Goal: Task Accomplishment & Management: Use online tool/utility

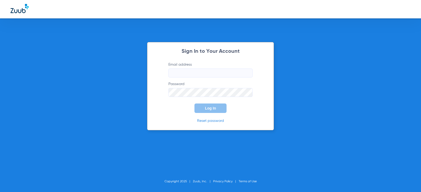
click at [208, 70] on input "Email address" at bounding box center [210, 73] width 84 height 9
type input "[EMAIL_ADDRESS][DOMAIN_NAME]"
click at [194, 104] on button "Log In" at bounding box center [210, 108] width 32 height 9
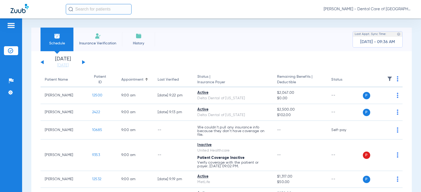
click at [96, 37] on img at bounding box center [98, 36] width 6 height 6
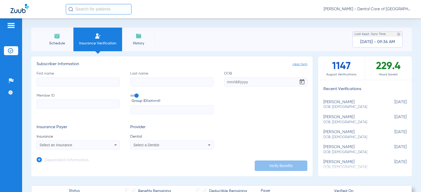
click at [58, 38] on img at bounding box center [57, 36] width 6 height 6
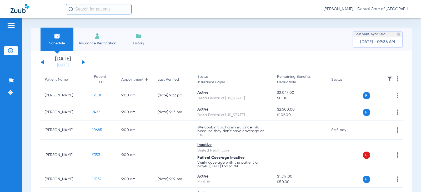
click at [83, 62] on button at bounding box center [83, 62] width 3 height 4
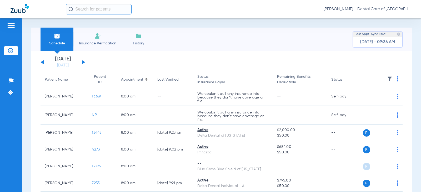
click at [84, 62] on button at bounding box center [83, 62] width 3 height 4
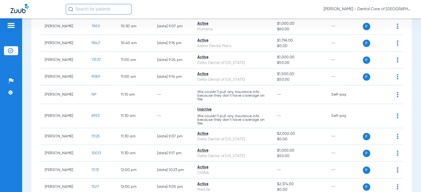
scroll to position [368, 0]
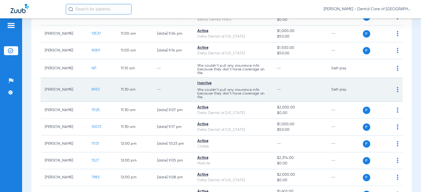
click at [94, 90] on span "8933" at bounding box center [96, 90] width 8 height 4
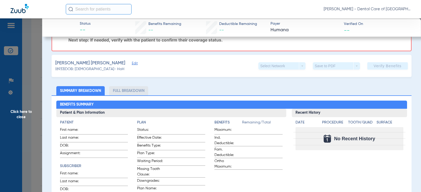
scroll to position [79, 0]
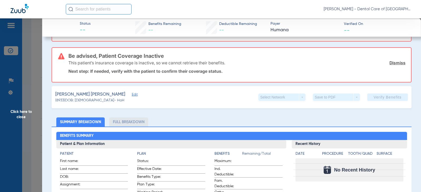
click at [132, 94] on span "Edit" at bounding box center [134, 95] width 5 height 5
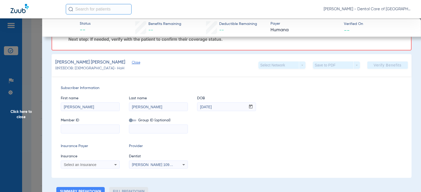
scroll to position [132, 0]
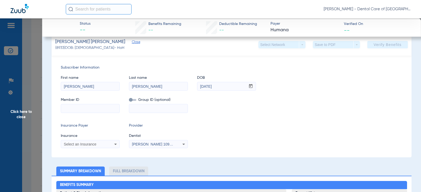
paste input "Z000043232"
type input "Z000043232"
click at [114, 146] on icon at bounding box center [115, 144] width 6 height 6
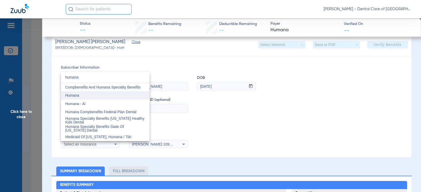
type input "humana"
click at [74, 96] on span "Humana" at bounding box center [72, 95] width 14 height 4
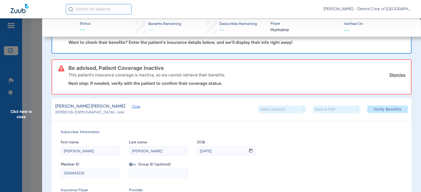
scroll to position [12, 0]
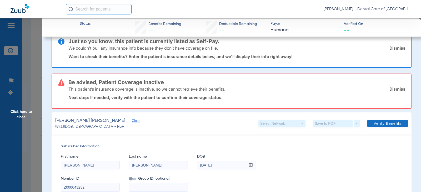
click at [377, 125] on span "Verify Benefits" at bounding box center [388, 124] width 28 height 4
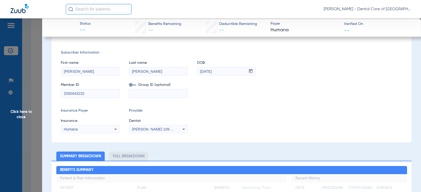
scroll to position [0, 0]
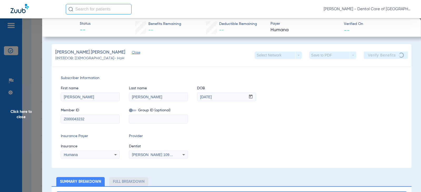
click at [132, 53] on span "Close" at bounding box center [134, 53] width 5 height 5
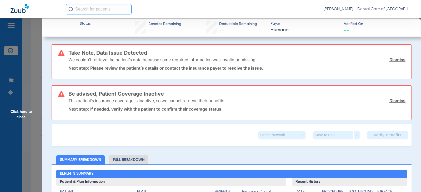
click at [89, 7] on input "text" at bounding box center [99, 9] width 66 height 11
click at [18, 112] on span "Click here to close" at bounding box center [21, 114] width 42 height 192
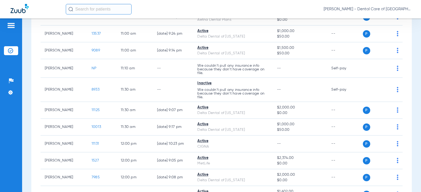
click at [81, 10] on input "text" at bounding box center [99, 9] width 66 height 11
click at [84, 10] on input "text" at bounding box center [99, 9] width 66 height 11
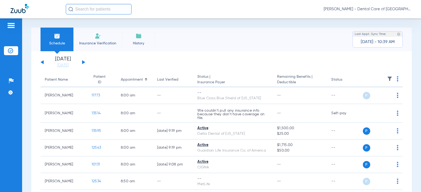
click at [44, 61] on div "[DATE] [DATE] [DATE] [DATE] [DATE] [DATE] [DATE] [DATE] [DATE] [DATE] [DATE] [D…" at bounding box center [63, 63] width 45 height 12
click at [42, 62] on button at bounding box center [42, 62] width 3 height 4
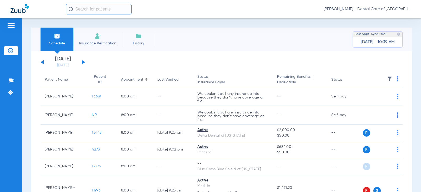
click at [43, 62] on button at bounding box center [42, 62] width 3 height 4
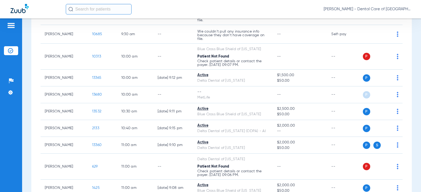
scroll to position [211, 0]
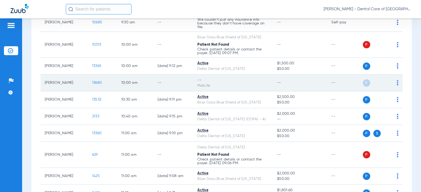
click at [394, 82] on td "P S" at bounding box center [383, 83] width 40 height 17
click at [397, 82] on img at bounding box center [398, 82] width 2 height 5
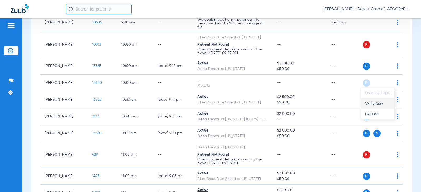
click at [373, 103] on span "Verify Now" at bounding box center [377, 104] width 25 height 4
